Goal: Task Accomplishment & Management: Complete application form

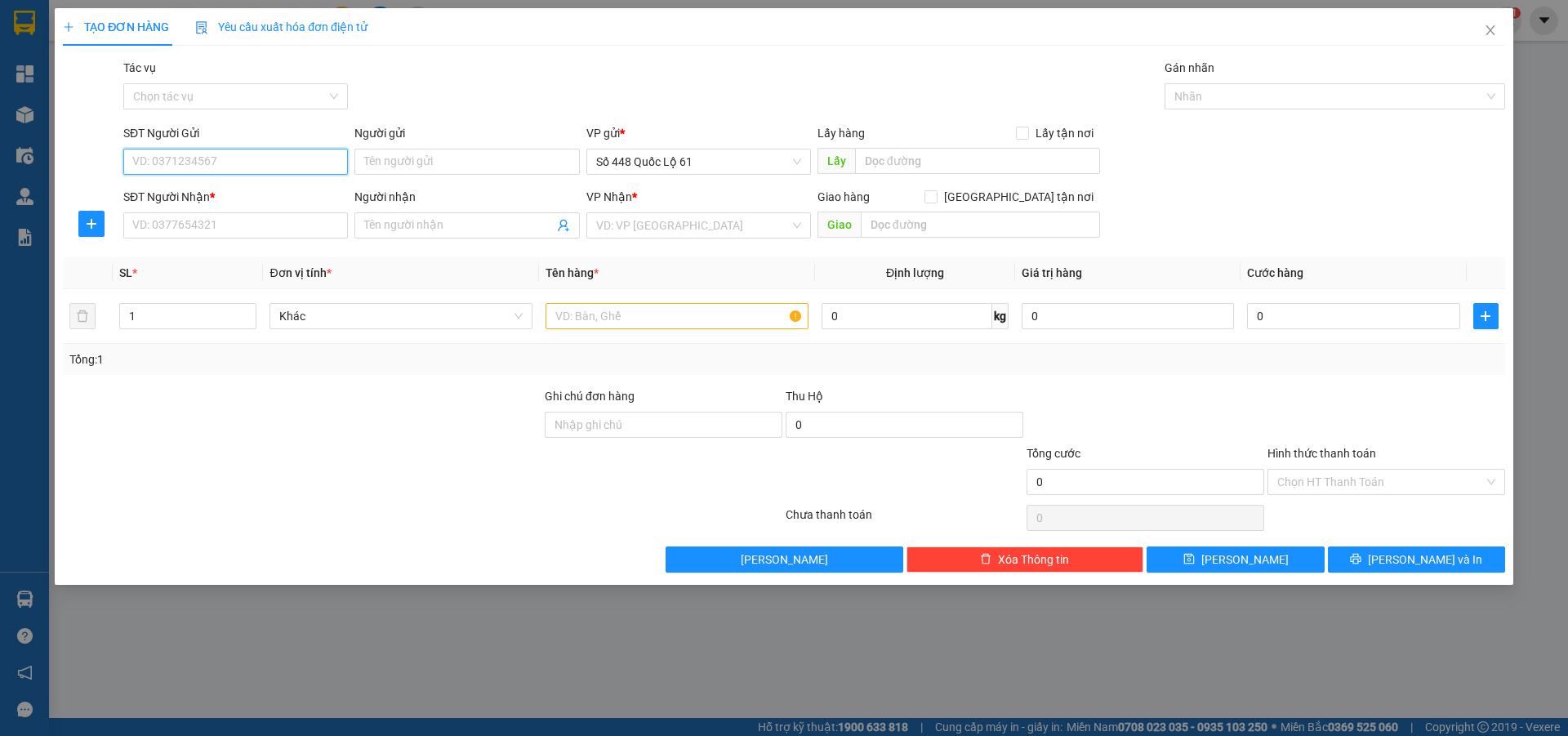
click at [182, 166] on input "SĐT Người Gửi" at bounding box center [235, 161] width 224 height 26
type input "454"
drag, startPoint x: 202, startPoint y: 162, endPoint x: 0, endPoint y: 162, distance: 202.0
click at [0, 162] on div "TẠO ĐƠN HÀNG Yêu cầu xuất hóa đơn điện tử Transit Pickup Surcharge Ids Transit …" at bounding box center [784, 368] width 1568 height 736
type input "0978288454"
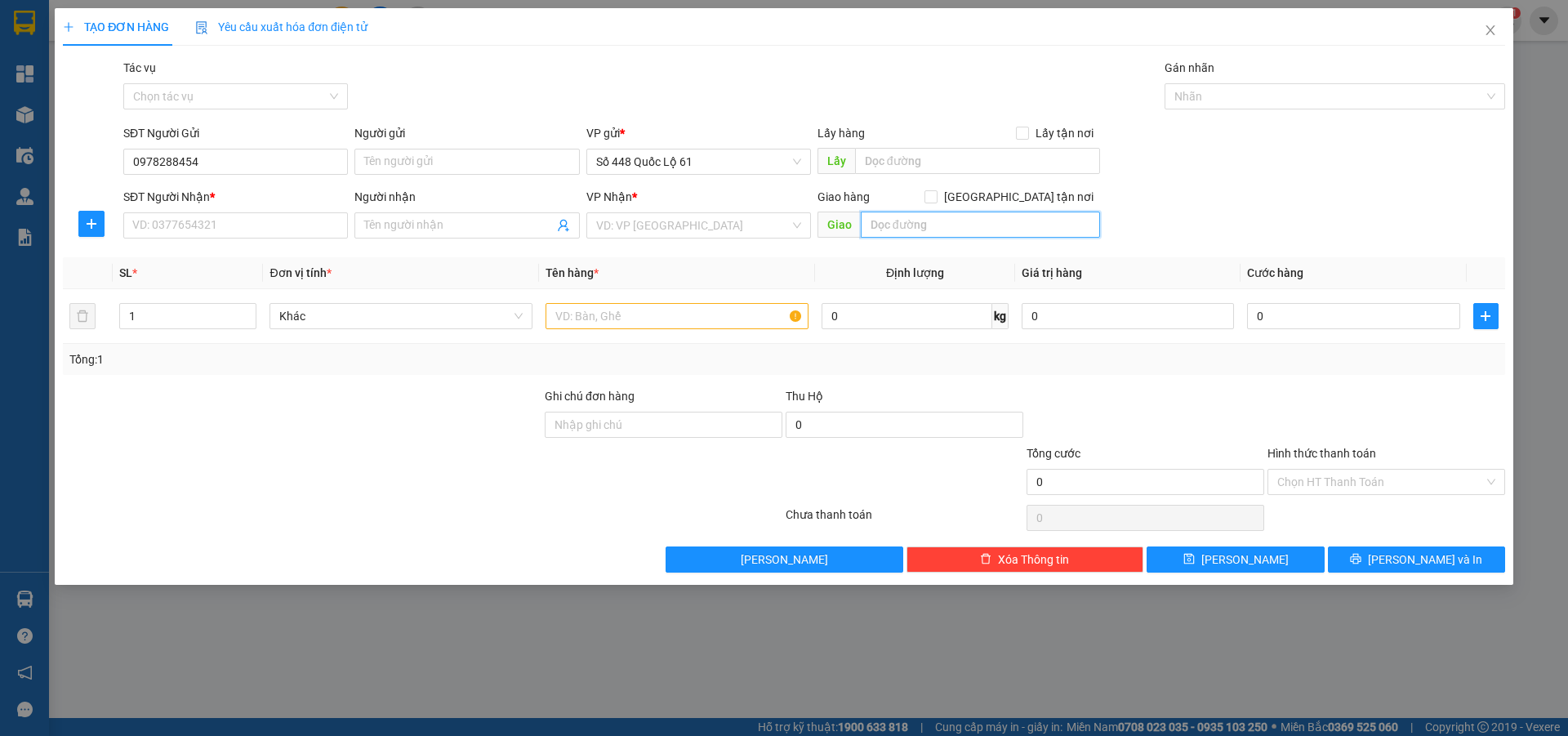
click at [918, 233] on input "text" at bounding box center [980, 224] width 239 height 26
click at [938, 161] on input "text" at bounding box center [977, 161] width 245 height 26
click at [720, 228] on input "search" at bounding box center [693, 225] width 193 height 24
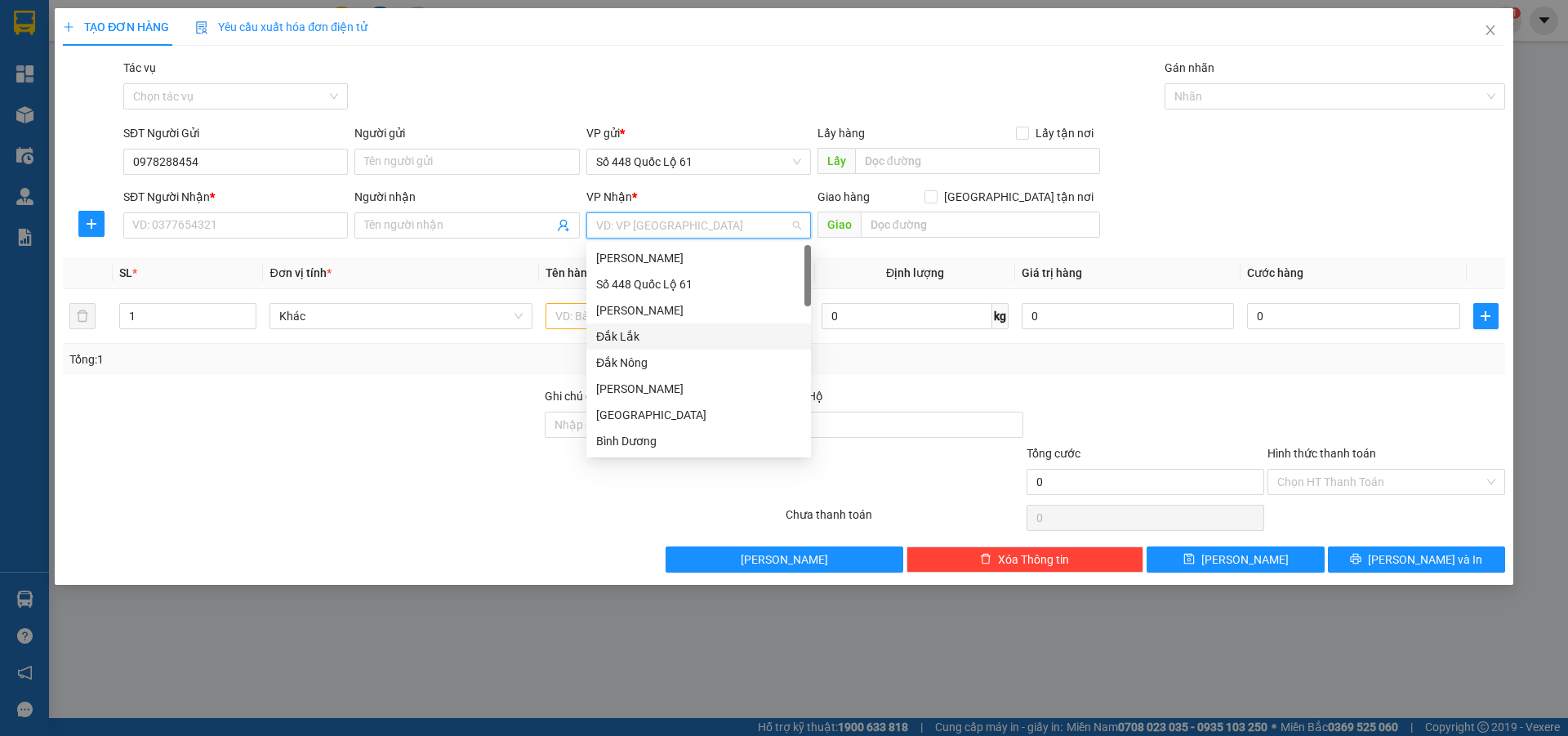
scroll to position [82, 0]
click at [652, 432] on div "QuảngNgãi" at bounding box center [698, 437] width 205 height 18
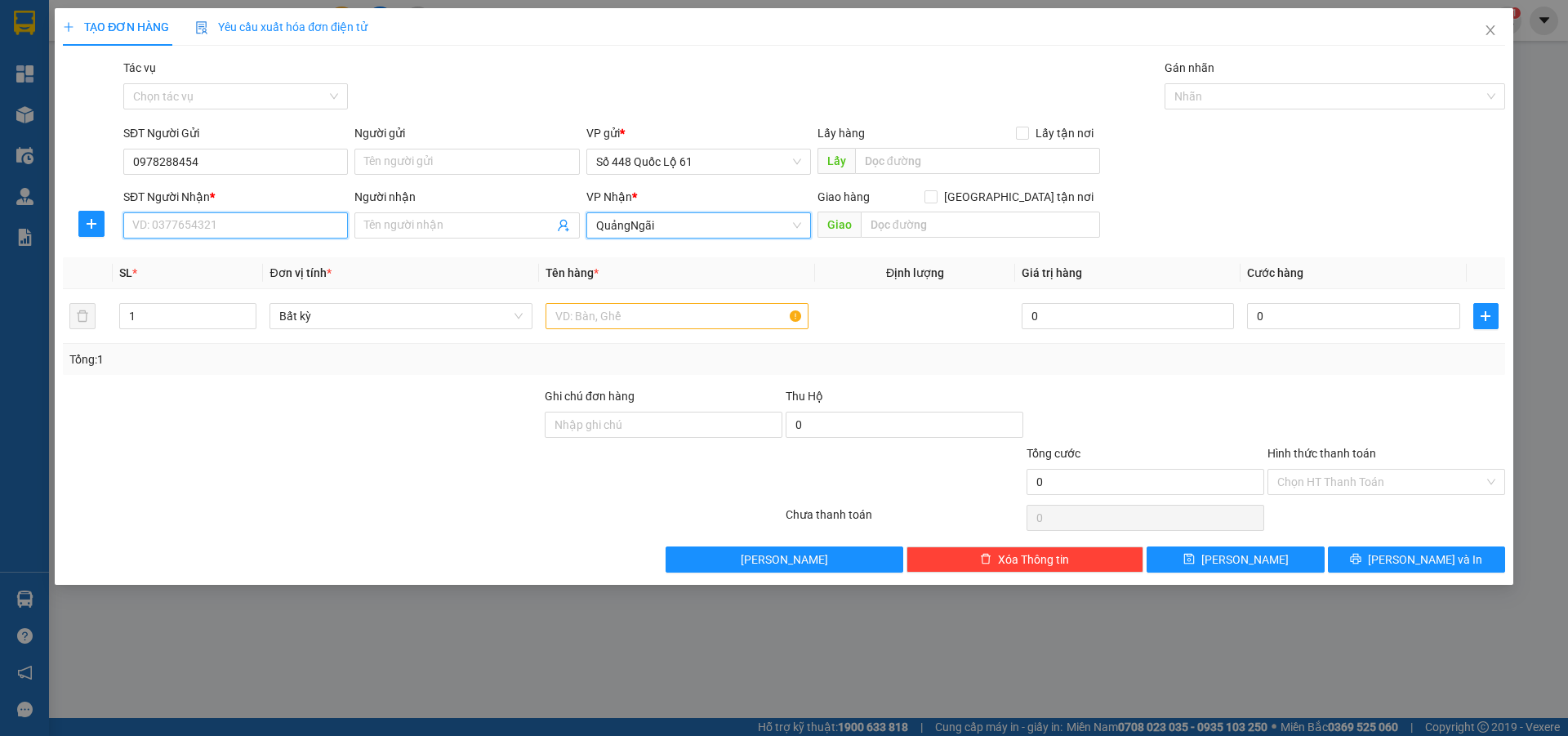
click at [198, 230] on input "SĐT Người Nhận *" at bounding box center [235, 225] width 224 height 26
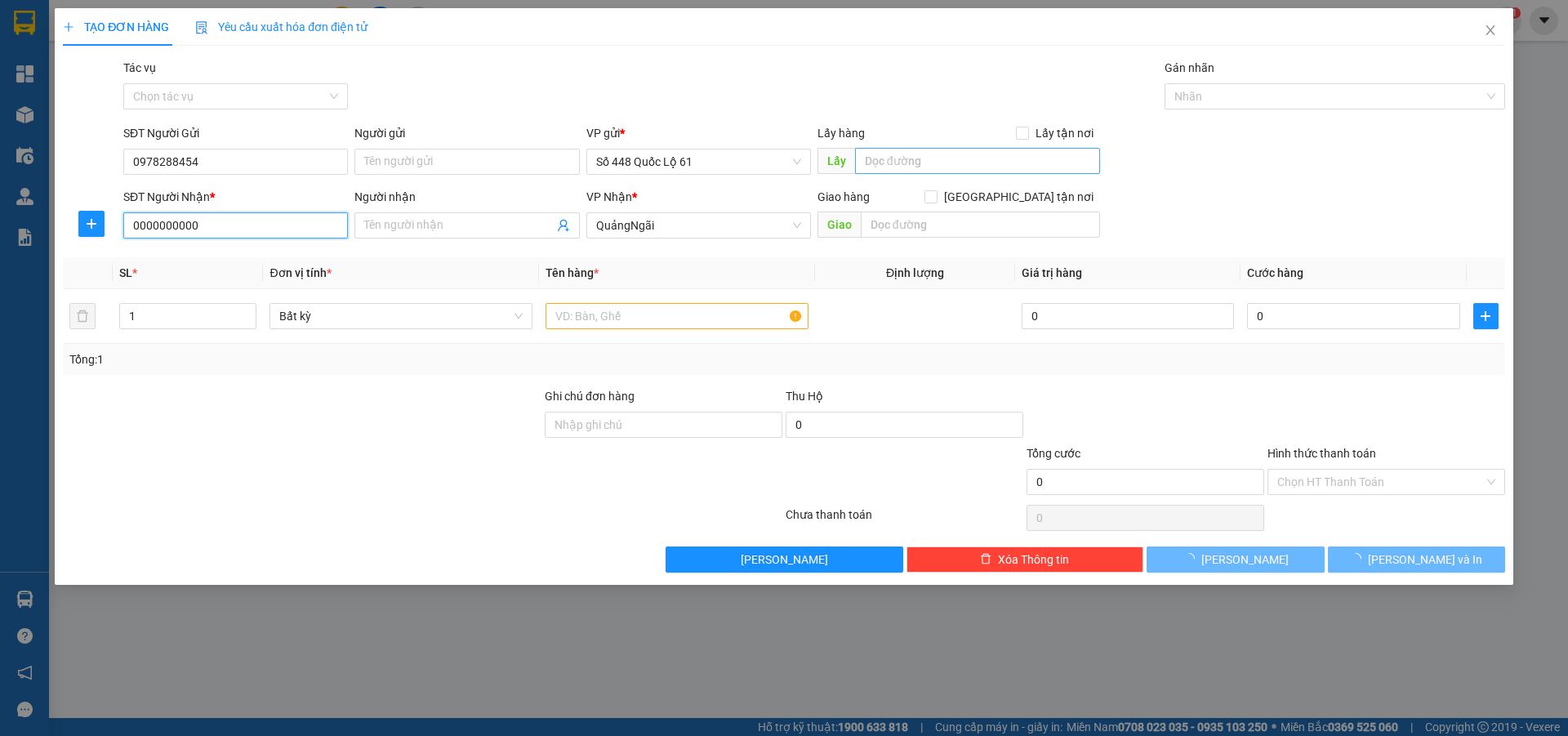
type input "0000000000"
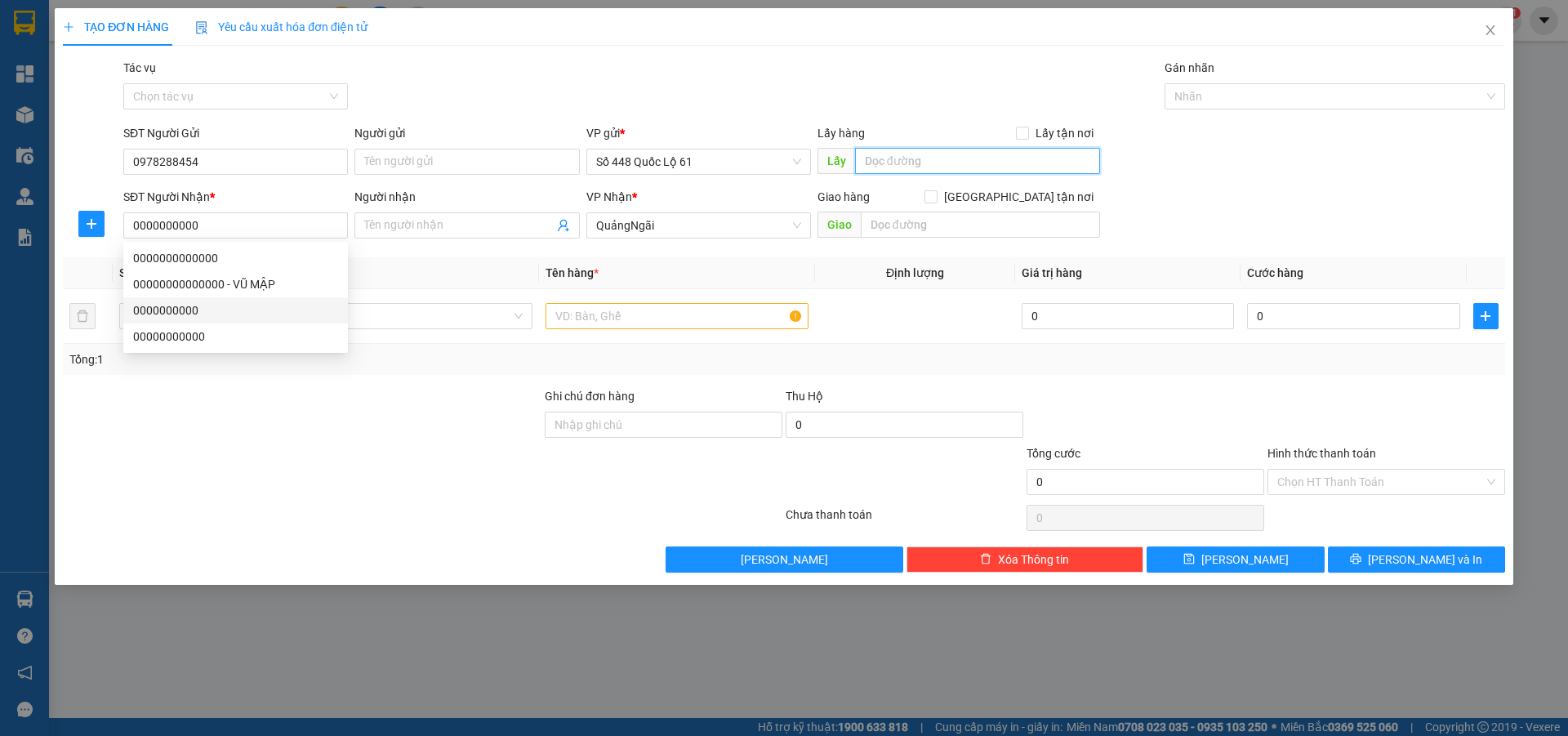
click at [910, 167] on input "text" at bounding box center [977, 161] width 245 height 26
type input "SA DEC"
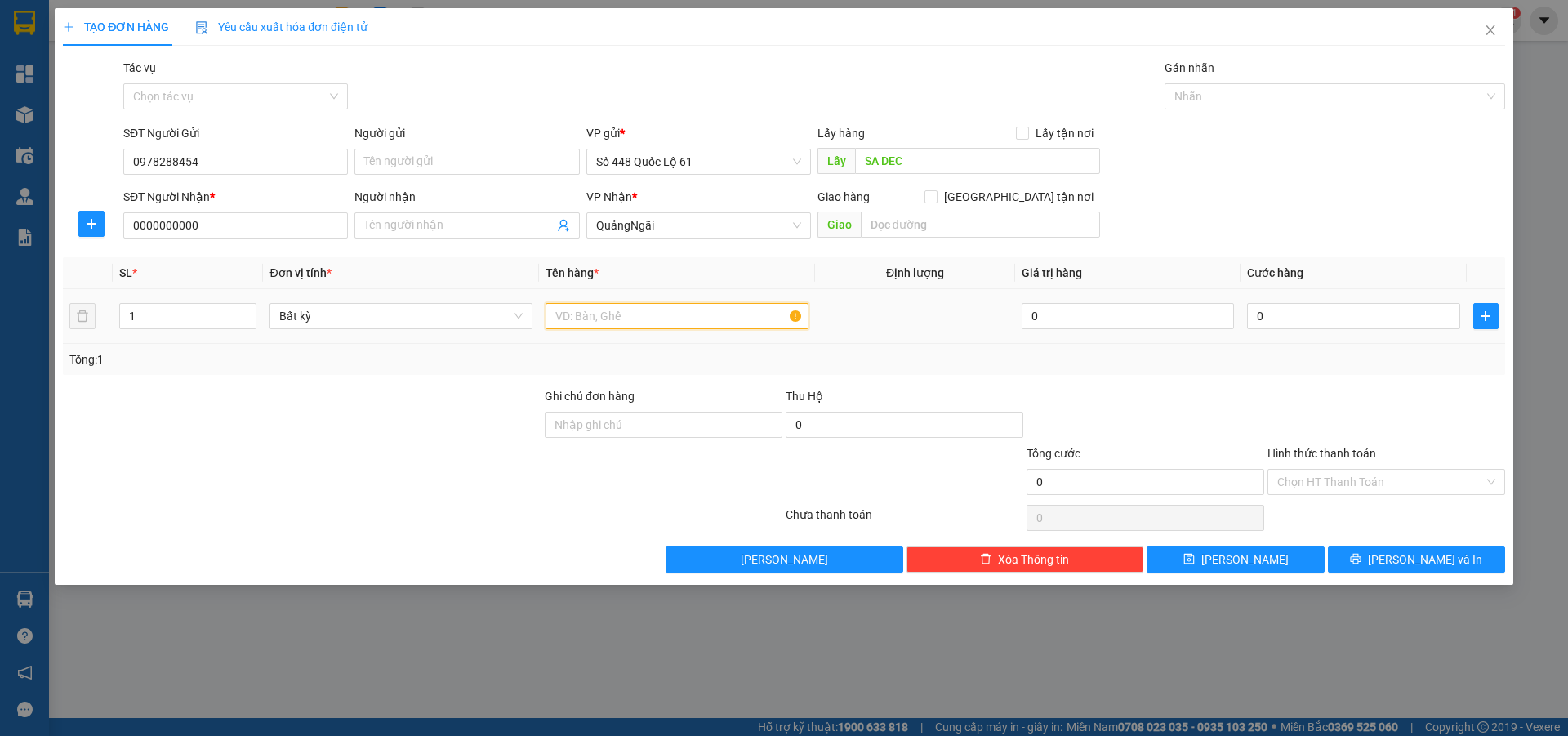
click at [689, 322] on input "text" at bounding box center [677, 316] width 263 height 26
type input "TRỨNG ỐC"
click at [1375, 315] on input "0" at bounding box center [1353, 316] width 212 height 26
type input "2"
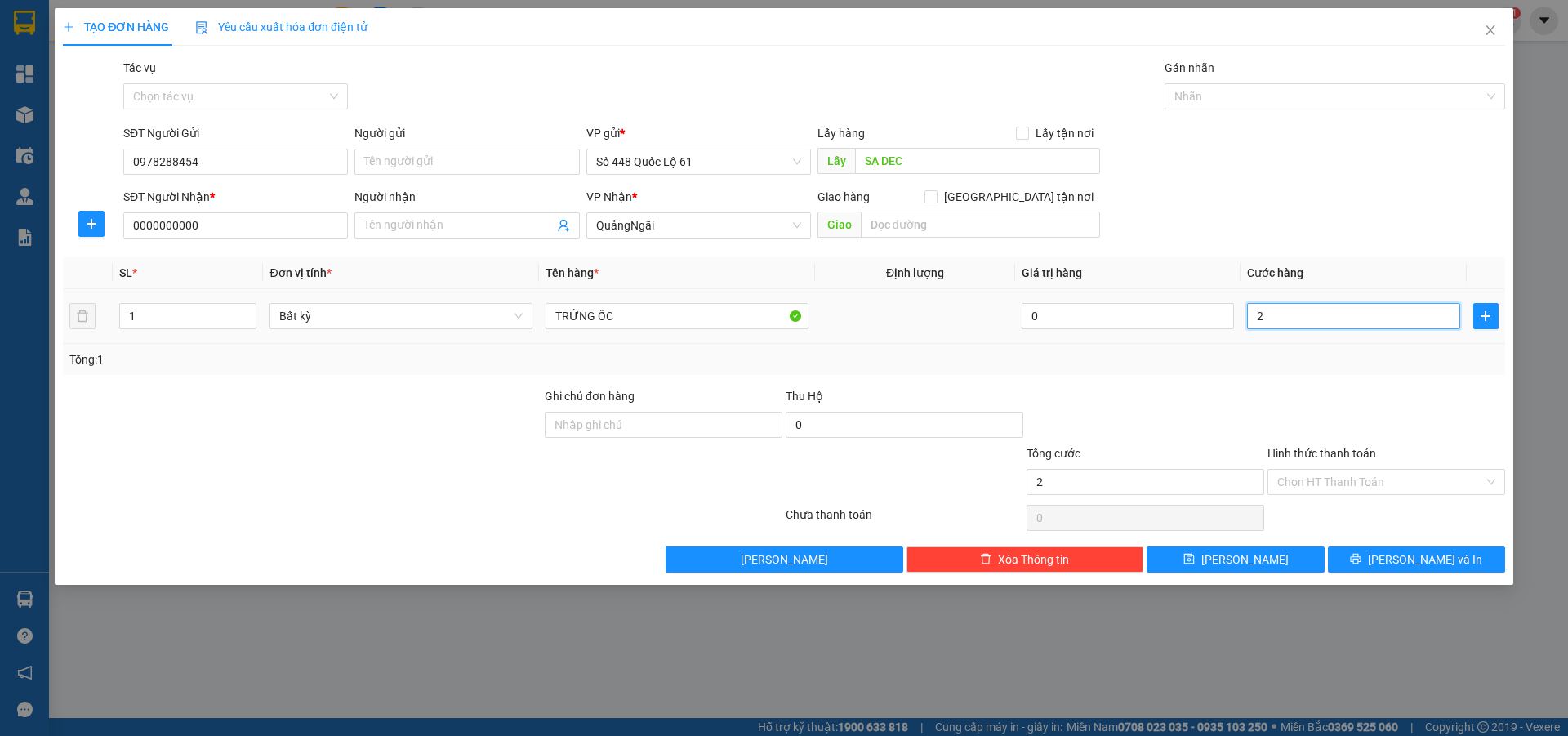
type input "2"
type input "20"
type input "200"
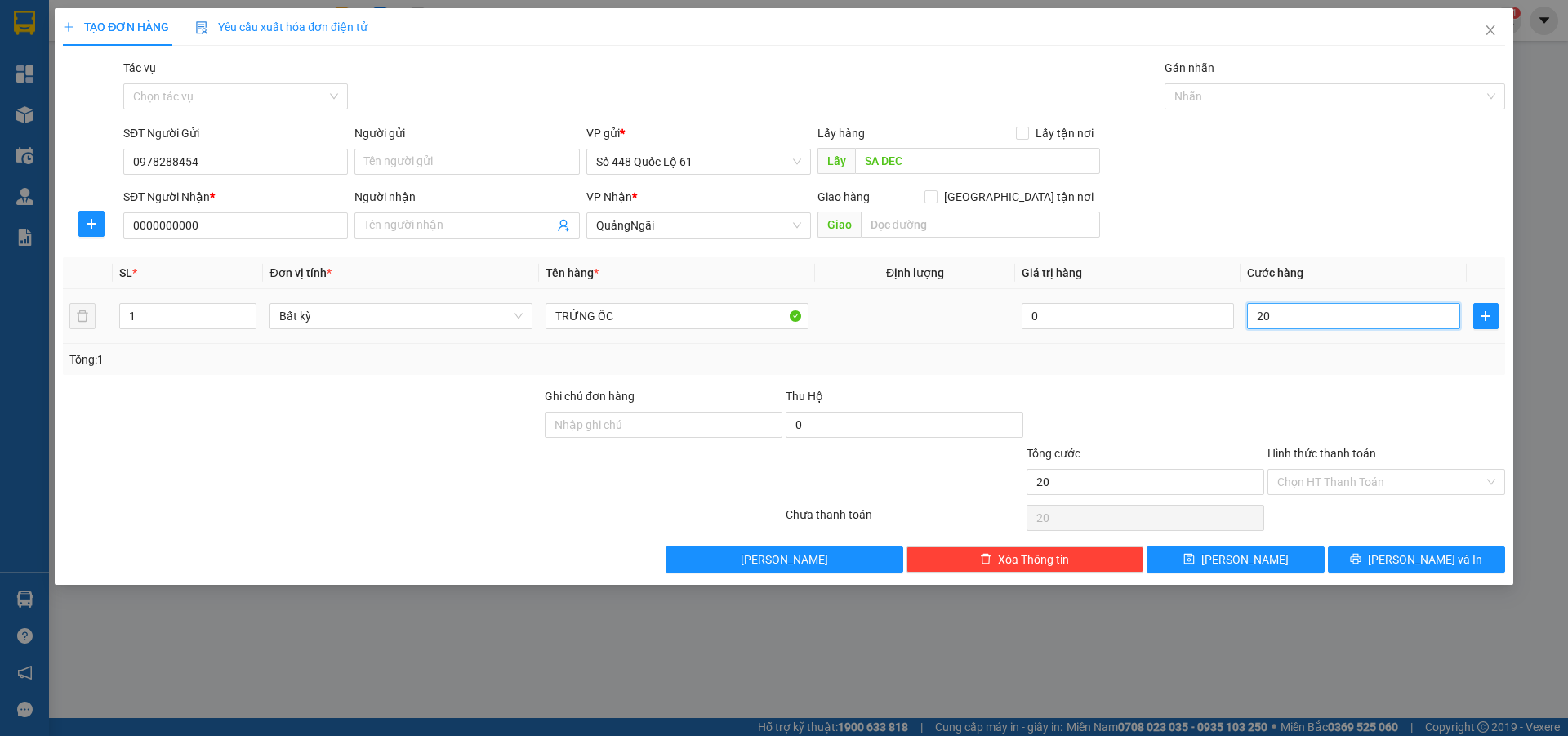
type input "200"
type input "2.000"
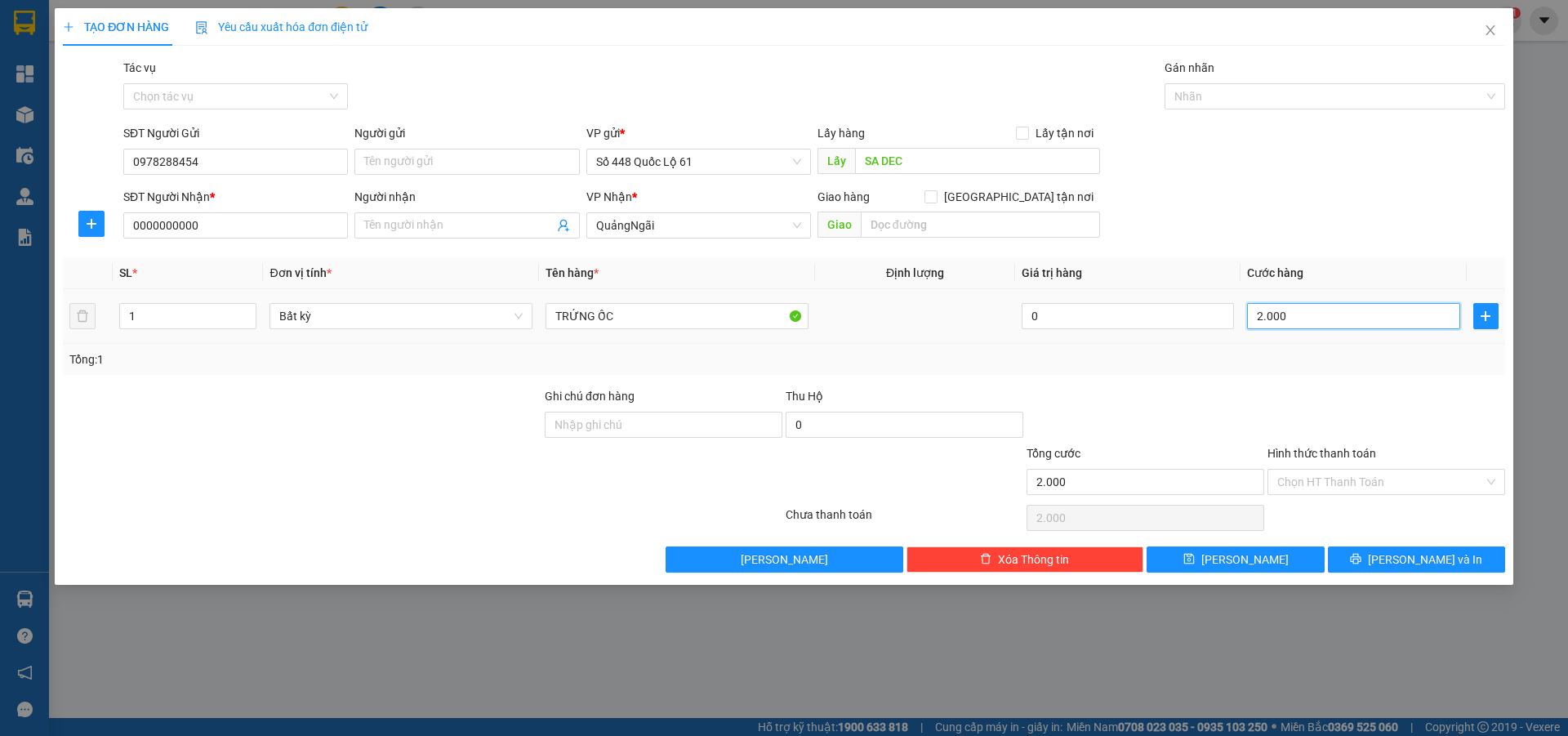
type input "20.000"
type input "200.000"
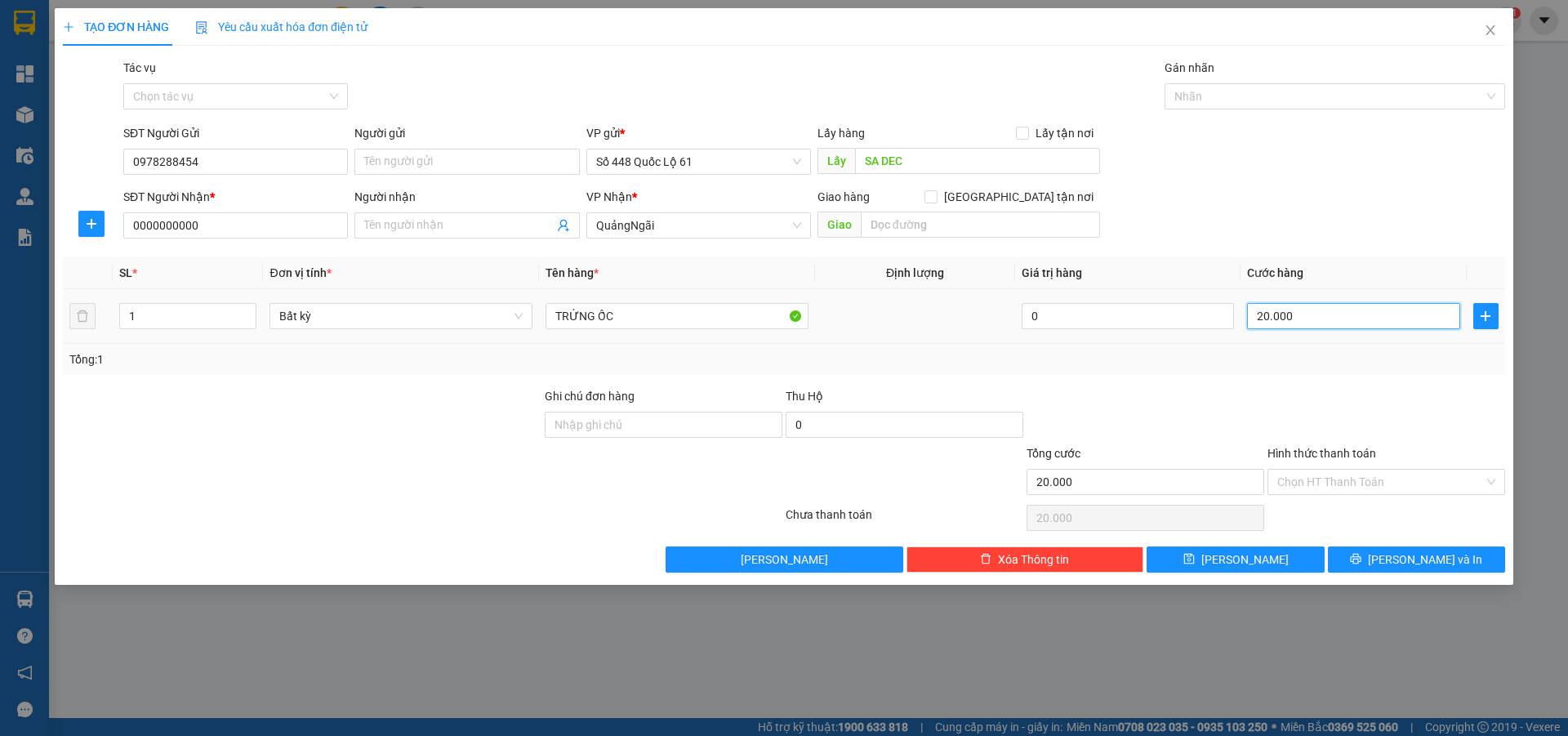
type input "200.000"
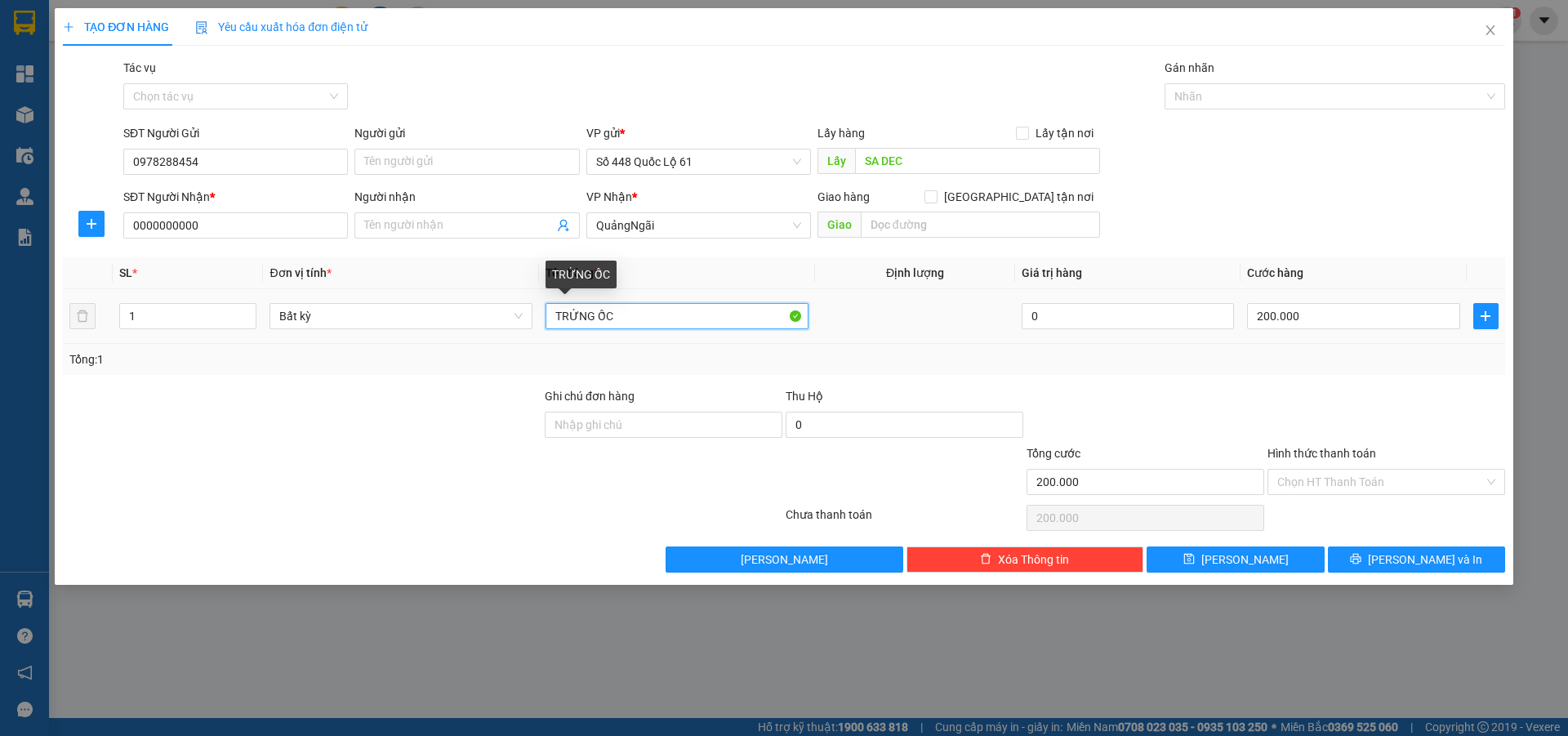
click at [548, 327] on input "TRỨNG ỐC" at bounding box center [677, 316] width 263 height 26
type input "2 THÙNG TRỨNG ỐC"
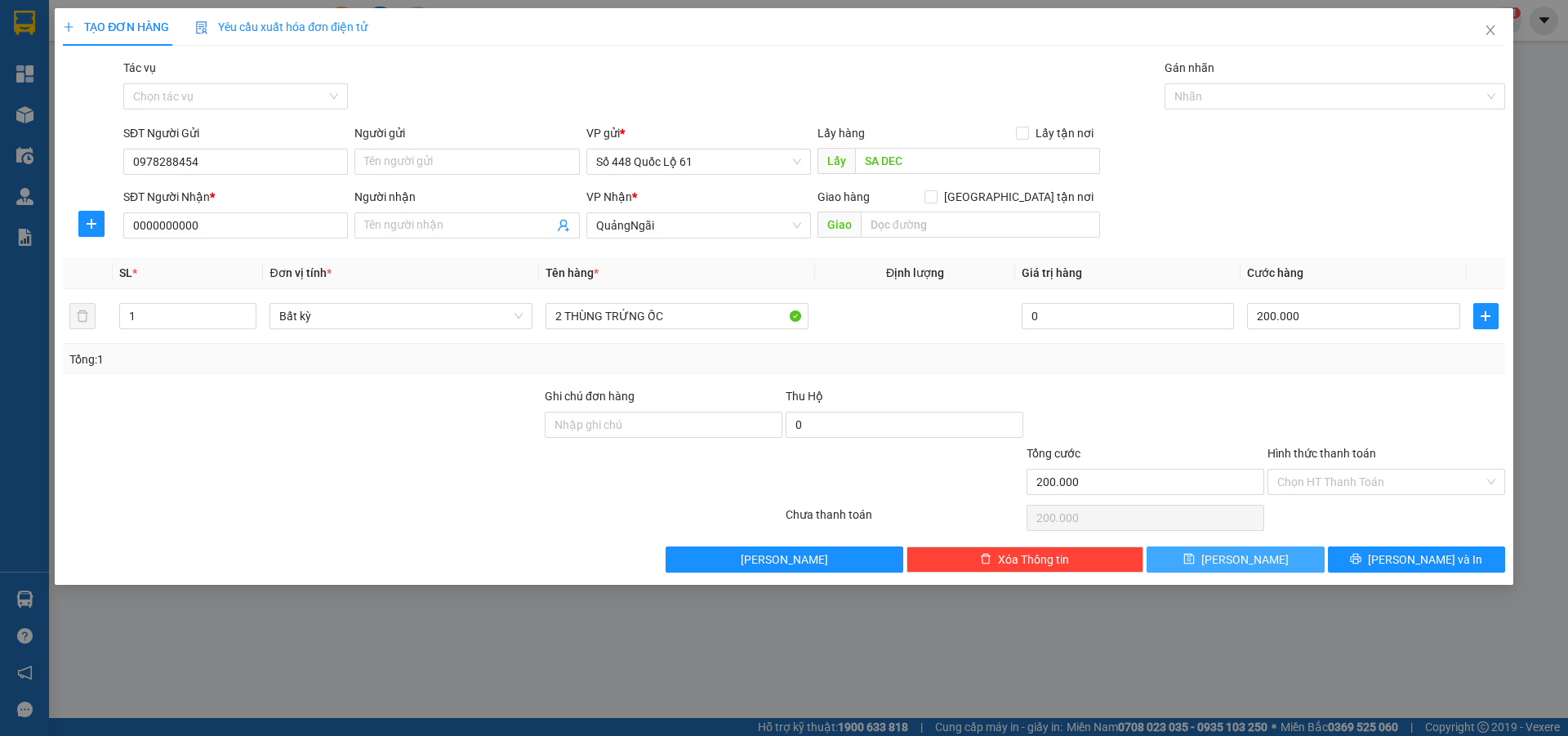
click at [1291, 564] on button "[PERSON_NAME]" at bounding box center [1235, 560] width 177 height 26
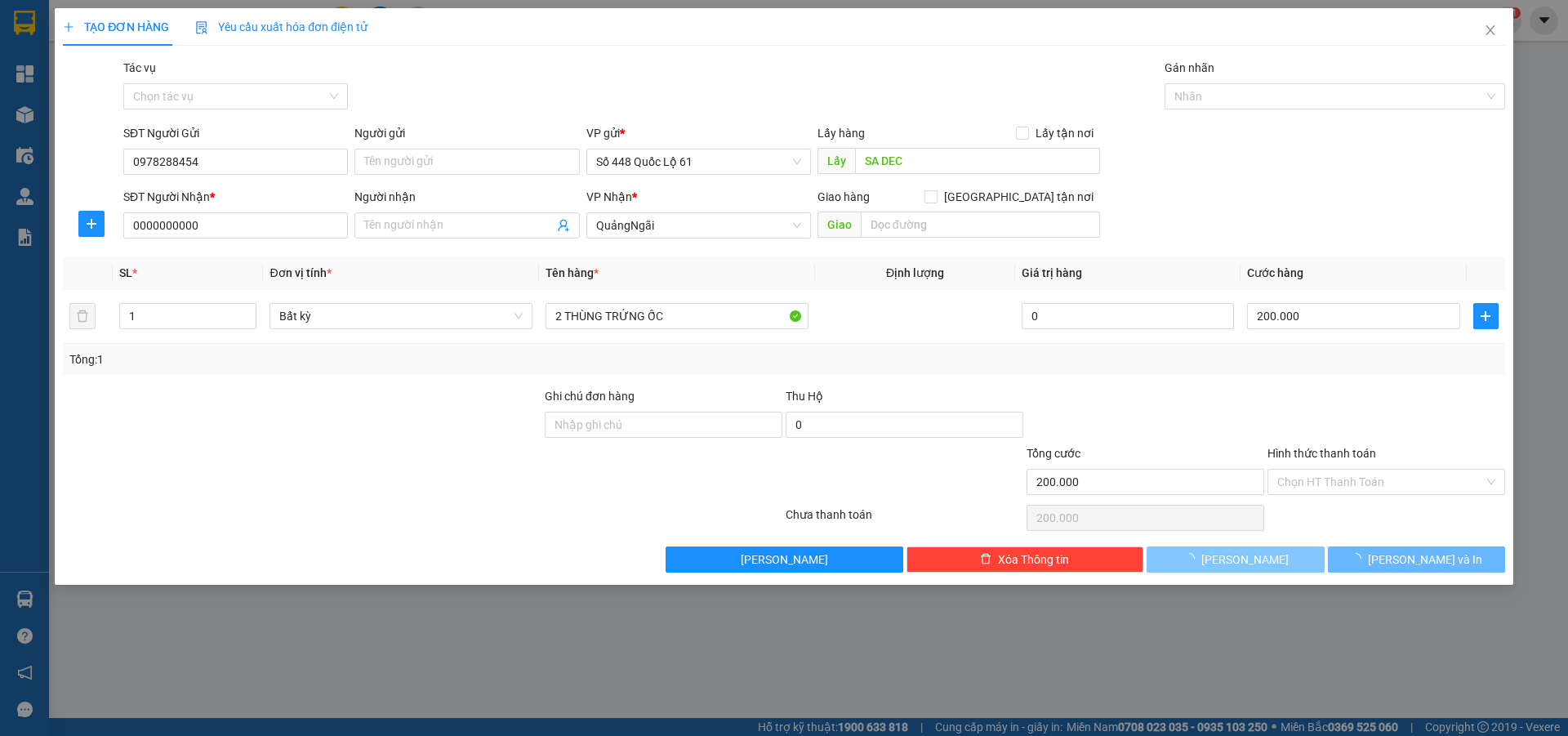
type input "0"
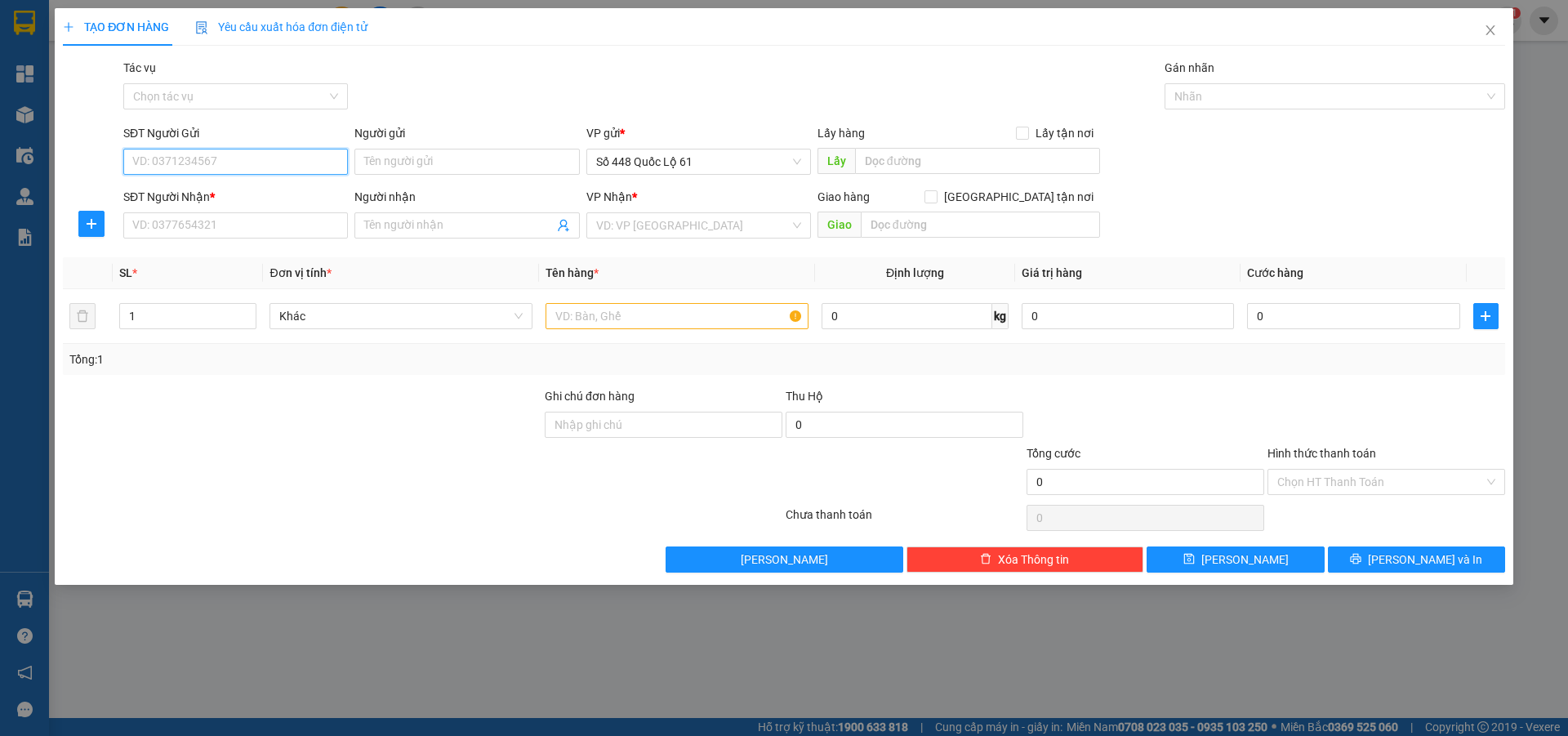
click at [186, 153] on input "SĐT Người Gửi" at bounding box center [235, 161] width 224 height 26
click at [179, 197] on div "0337752868" at bounding box center [236, 194] width 205 height 18
type input "0337752868"
type input "AN [DEMOGRAPHIC_DATA]"
type input "00000000000"
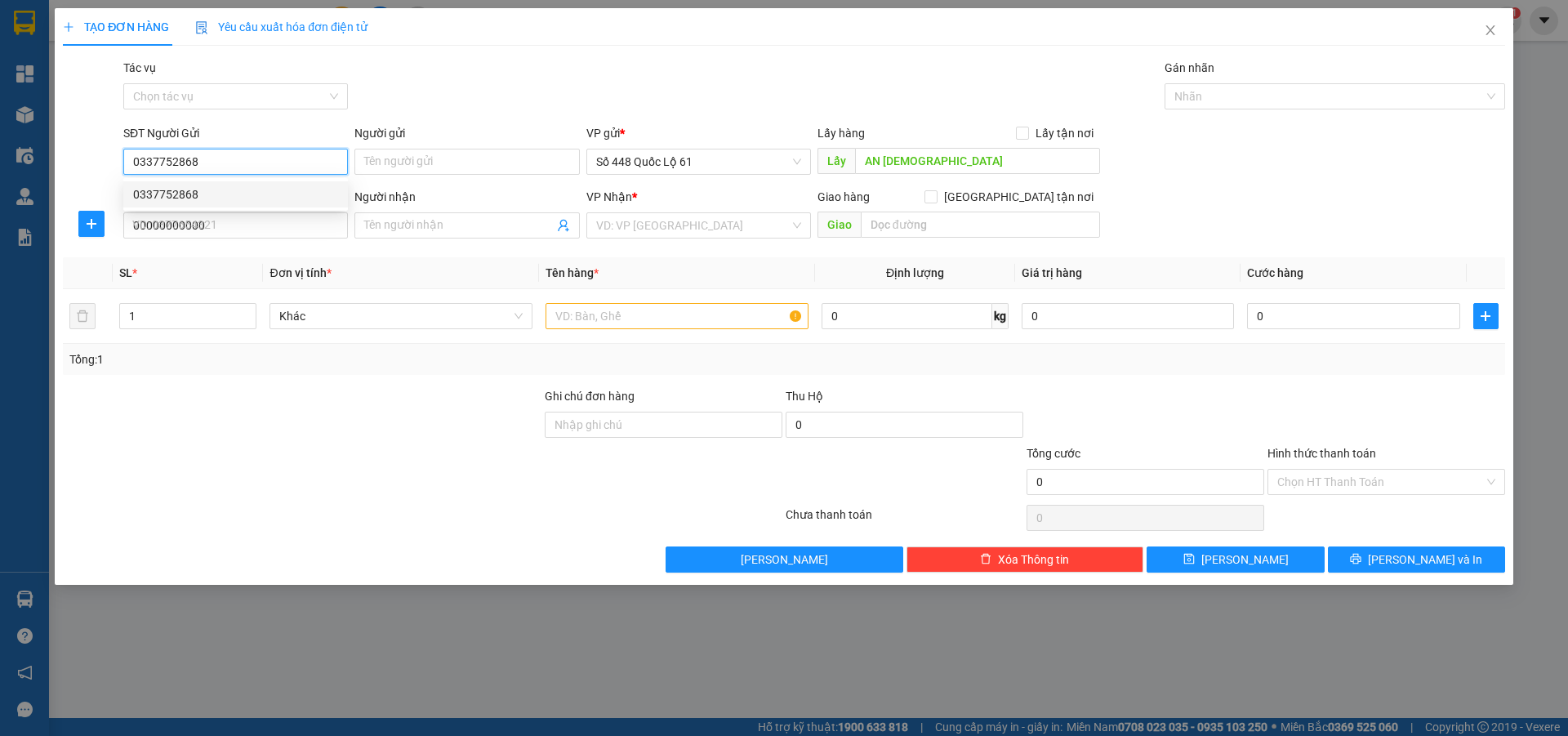
type input "100.000"
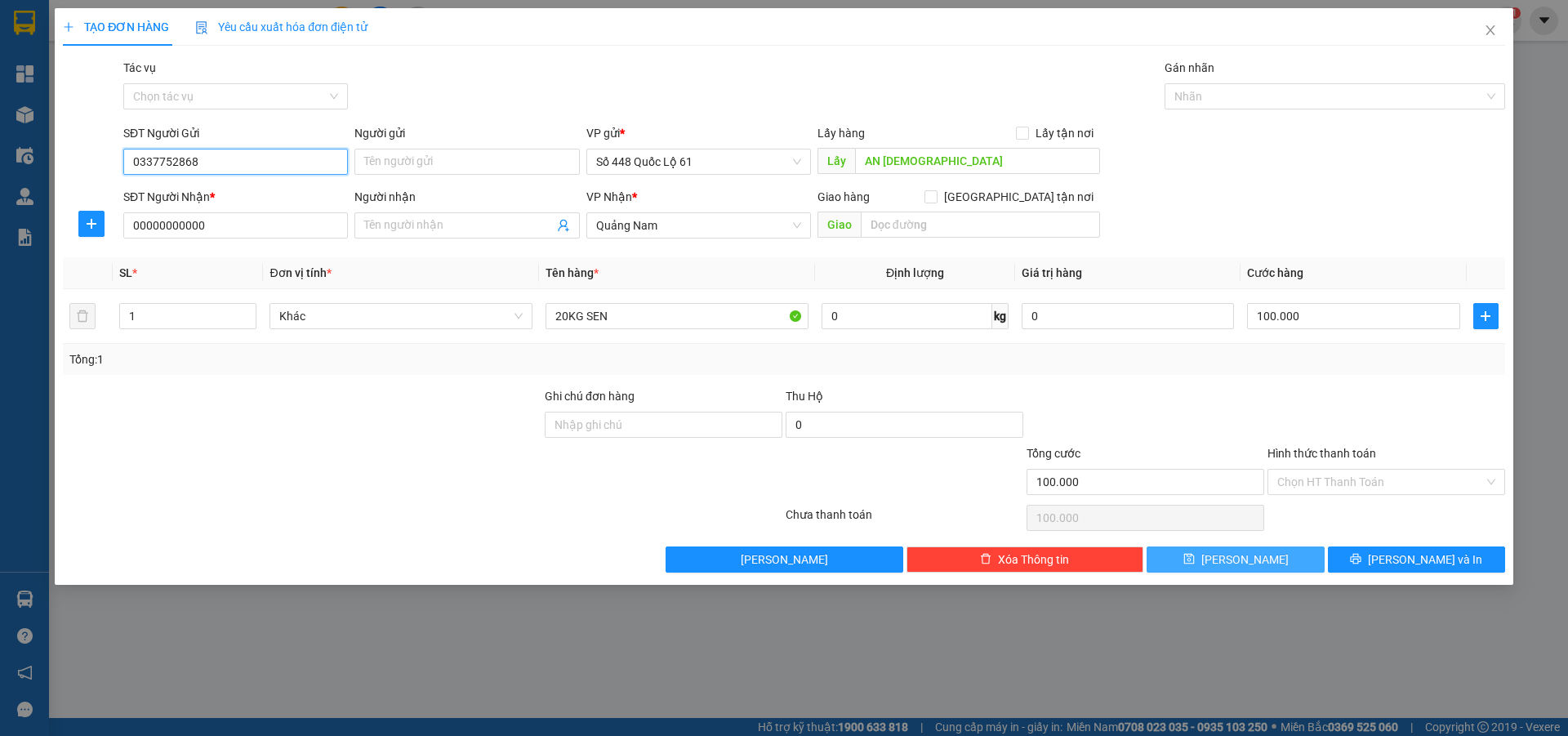
type input "0337752868"
click at [1195, 563] on icon "save" at bounding box center [1189, 559] width 11 height 11
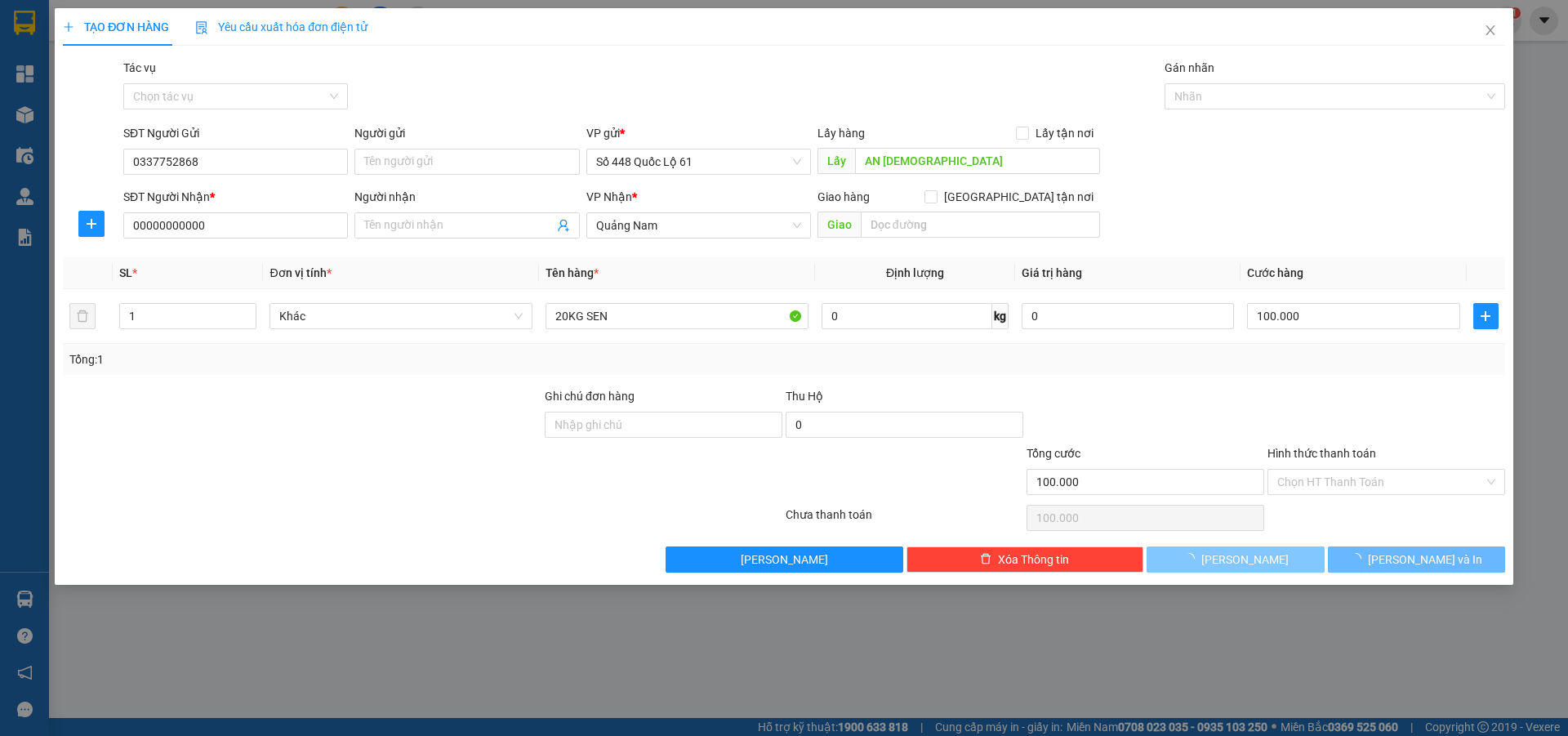
type input "0"
